Goal: Task Accomplishment & Management: Use online tool/utility

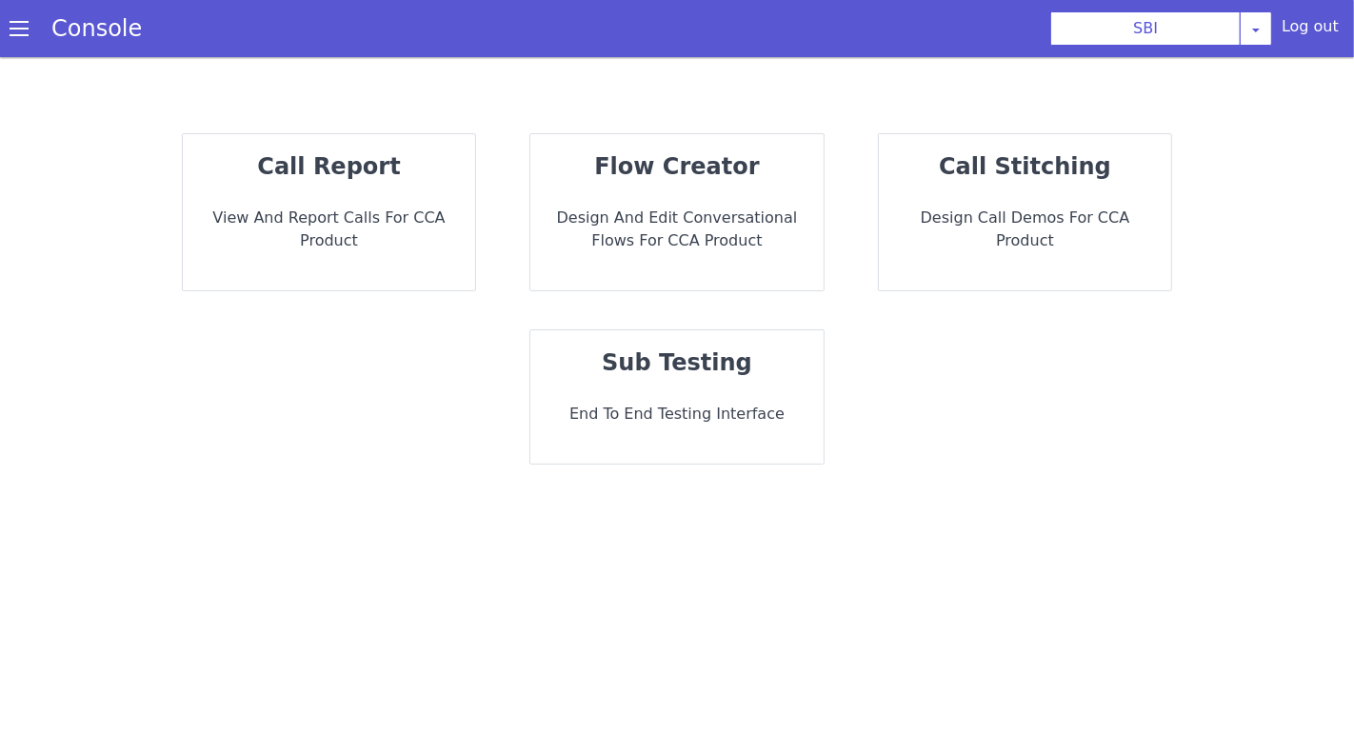
click at [676, 228] on p "Design and Edit Conversational flows for CCA Product" at bounding box center [677, 230] width 263 height 46
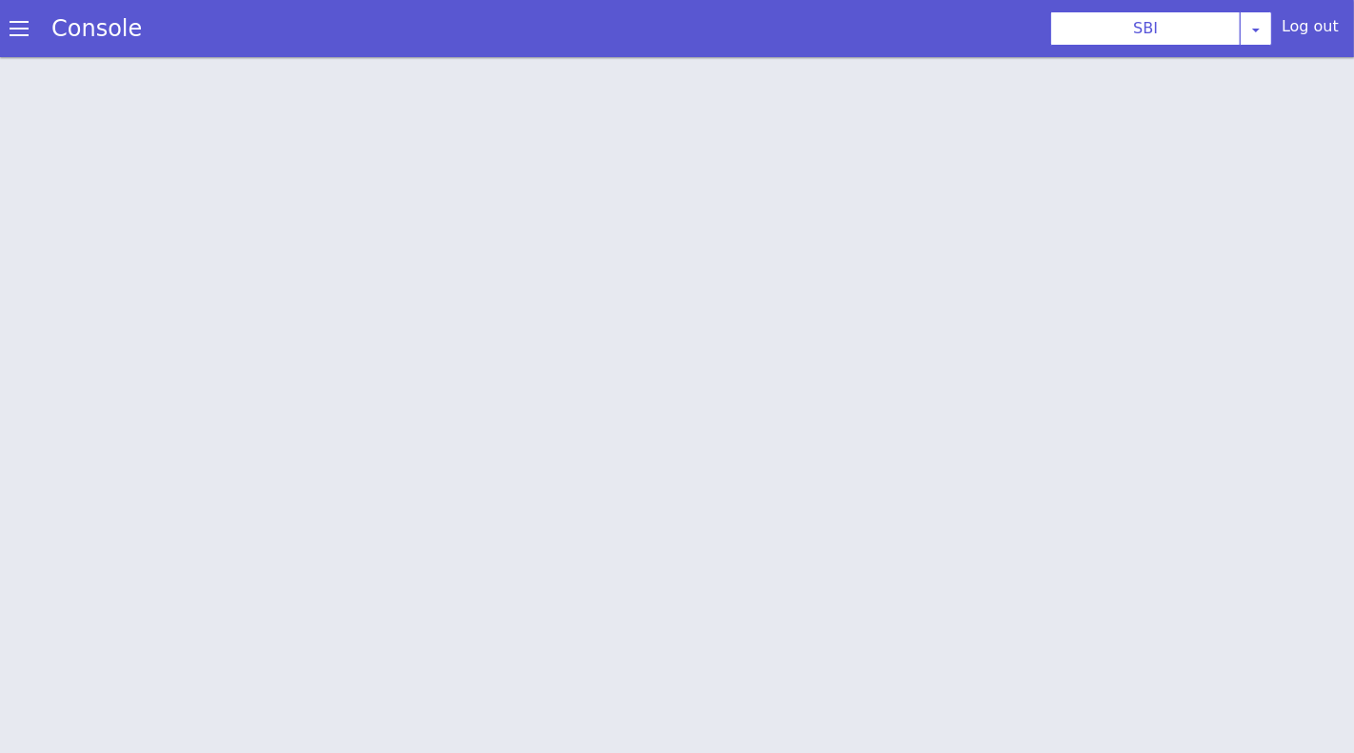
scroll to position [6, 0]
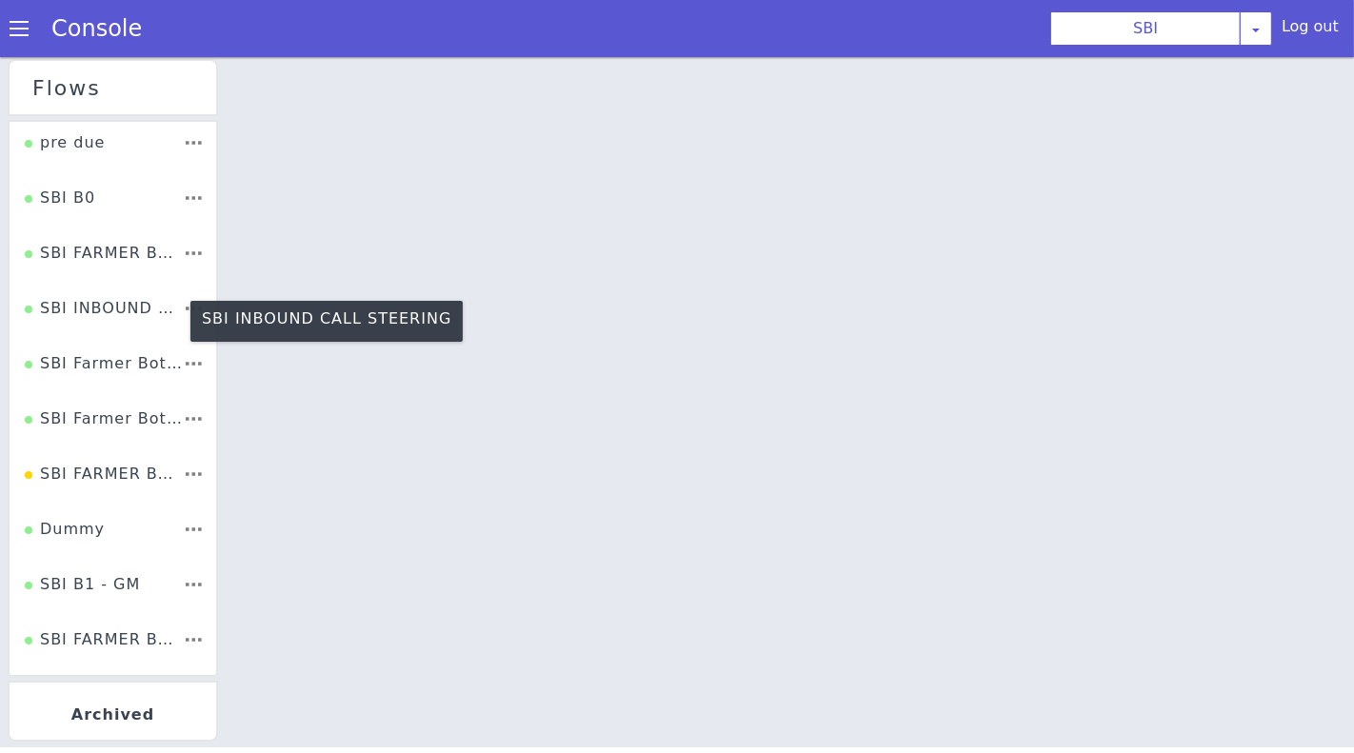
click at [109, 309] on div "SBI INBOUND CALL STEERING" at bounding box center [104, 314] width 158 height 36
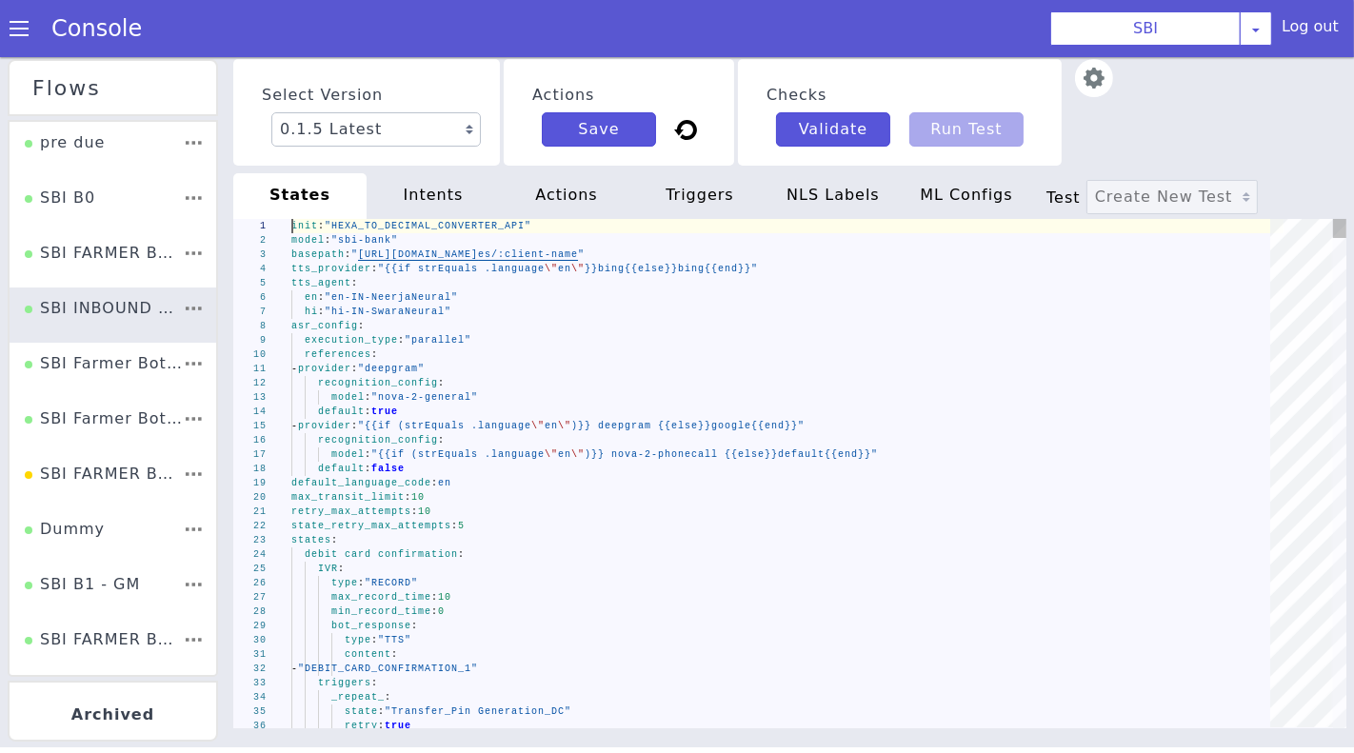
type textarea "- provider: "deepgram" recognition_config: model: "nova-2-general" default: tru…"
click at [721, 406] on div "default : true" at bounding box center [623, 306] width 564 height 833
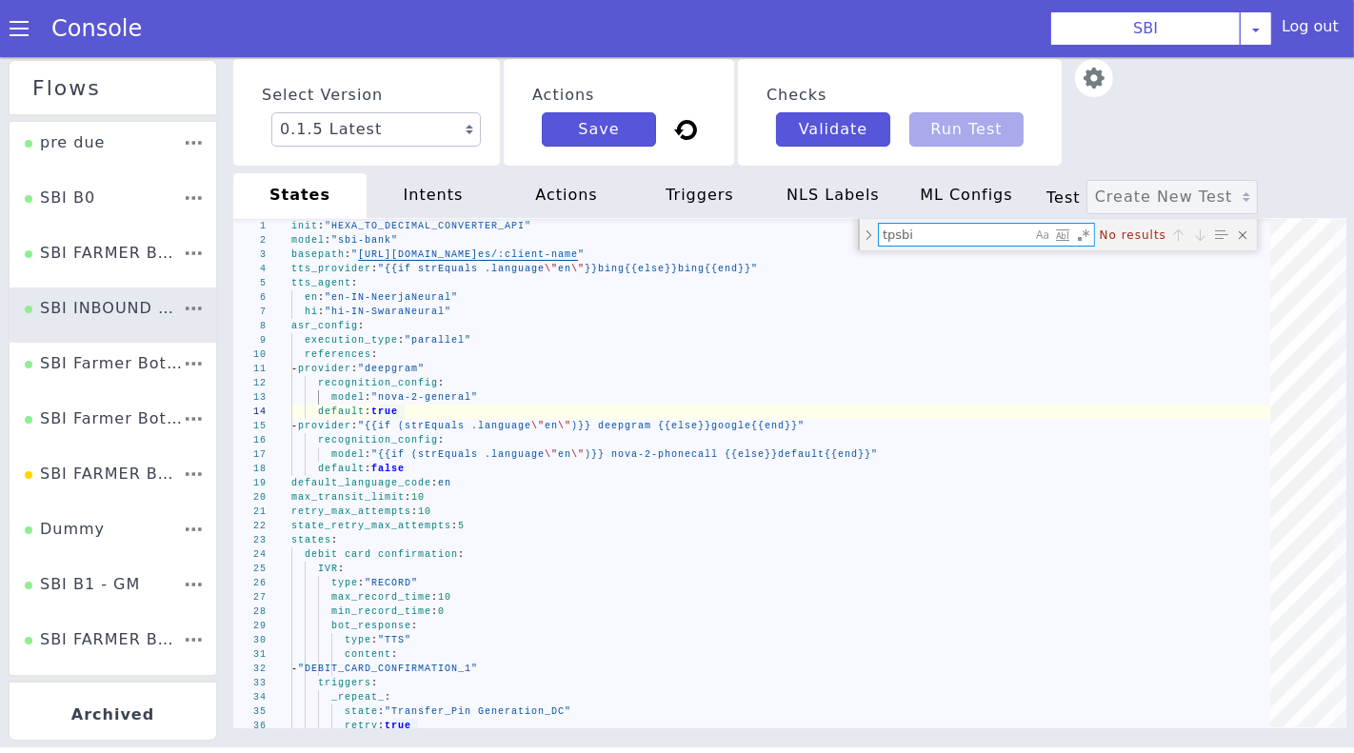
type textarea "tpsbi"
click at [1176, 326] on div "Select Version 0.1.5 Latest 0.1.4 Current 0.1.3 0.1.2 0.1.1 0.1.0 0.0.170 0.0.1…" at bounding box center [762, 703] width 954 height 754
click at [202, 82] on div "Close (Escape)" at bounding box center [188, 68] width 27 height 27
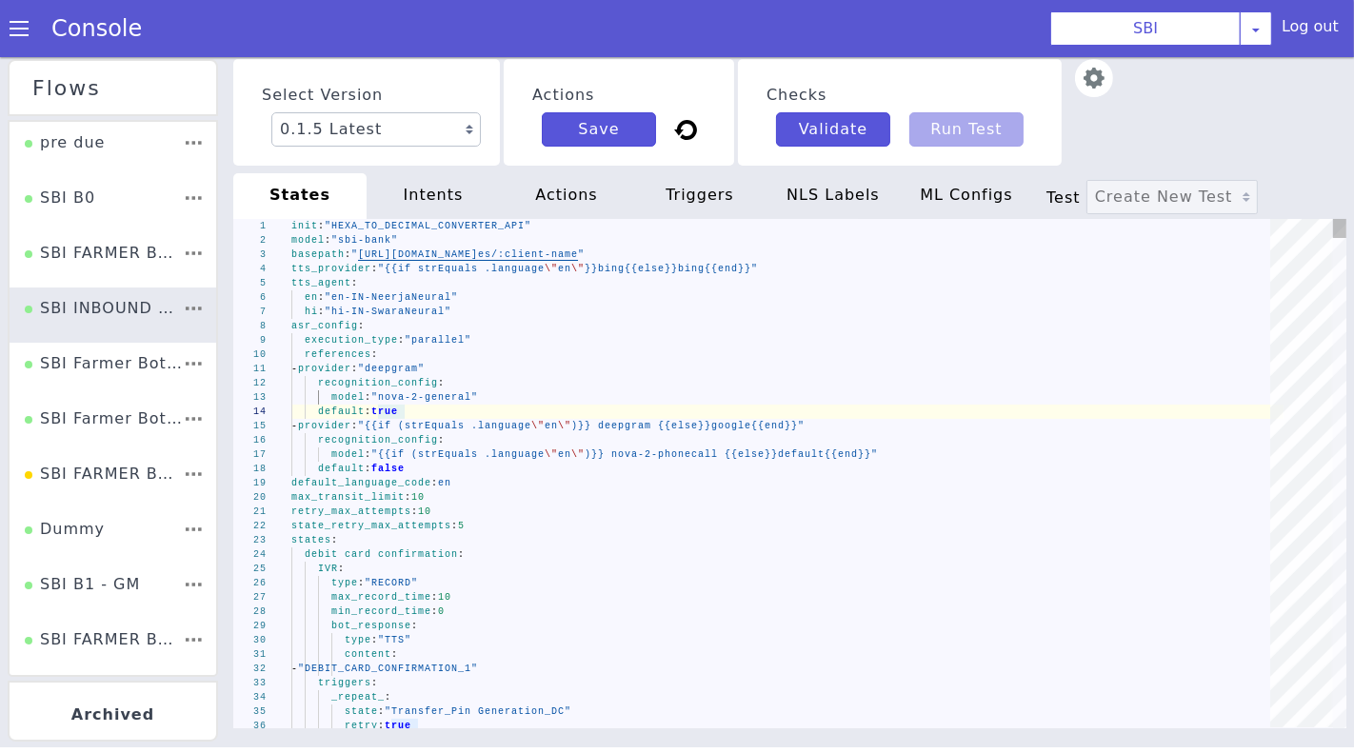
click at [759, 425] on div "1 2 3 4 5 6 7 8 9 10 11 12 13 14 15 16 17 18 19 20 21 22 23 24 25 26 27 28 29 3…" at bounding box center [552, 449] width 1078 height 1195
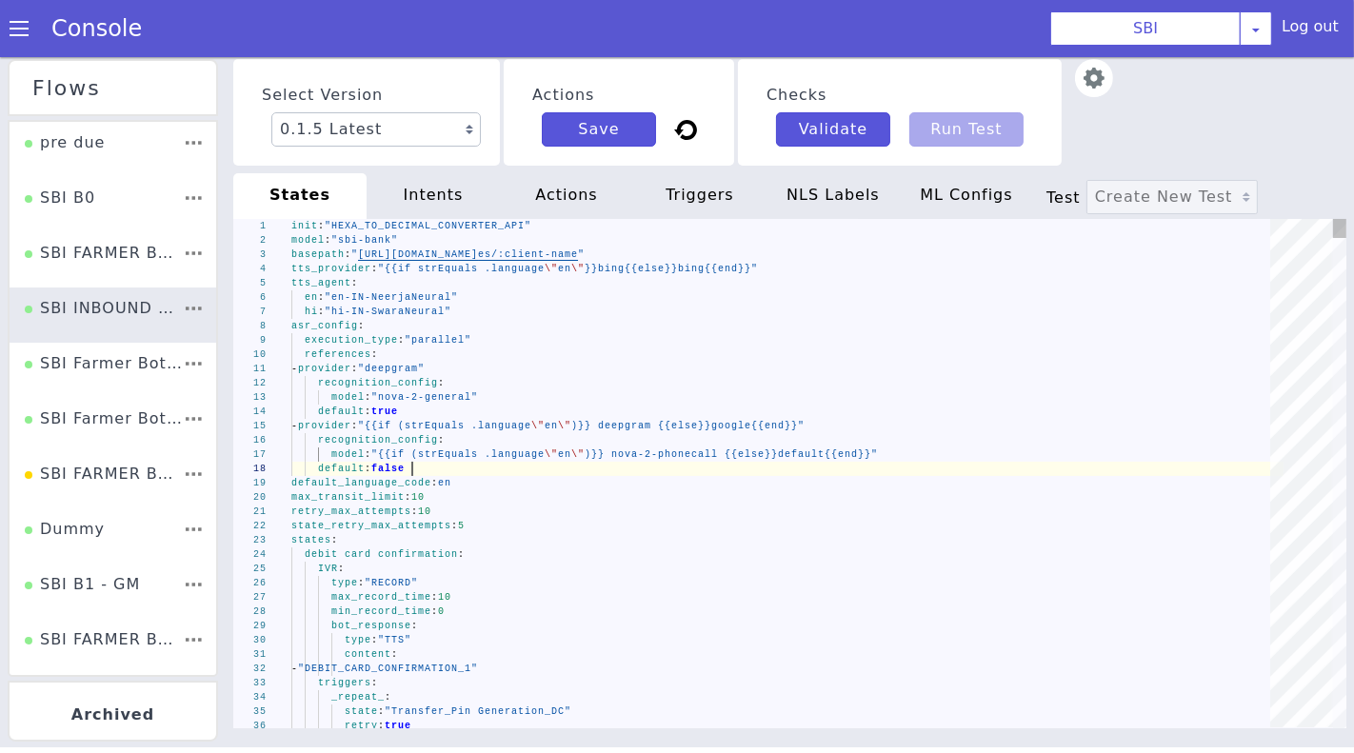
click at [786, 465] on div "default : false" at bounding box center [722, 522] width 785 height 629
type textarea "retry_max_attempts: 10 state_retry_max_attempts: 5 states: debit card confirmat…"
click at [808, 528] on div "state_retry_max_attempts : 5" at bounding box center [787, 525] width 992 height 14
